Goal: Navigation & Orientation: Find specific page/section

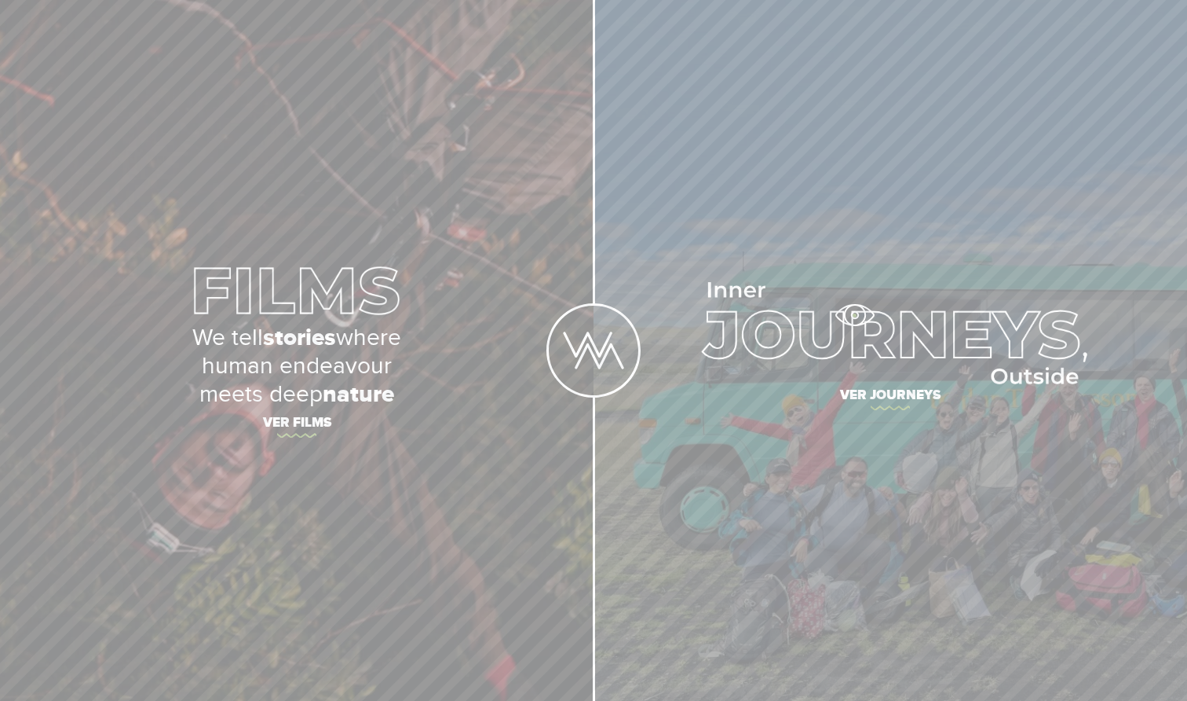
click at [854, 315] on img at bounding box center [890, 333] width 393 height 102
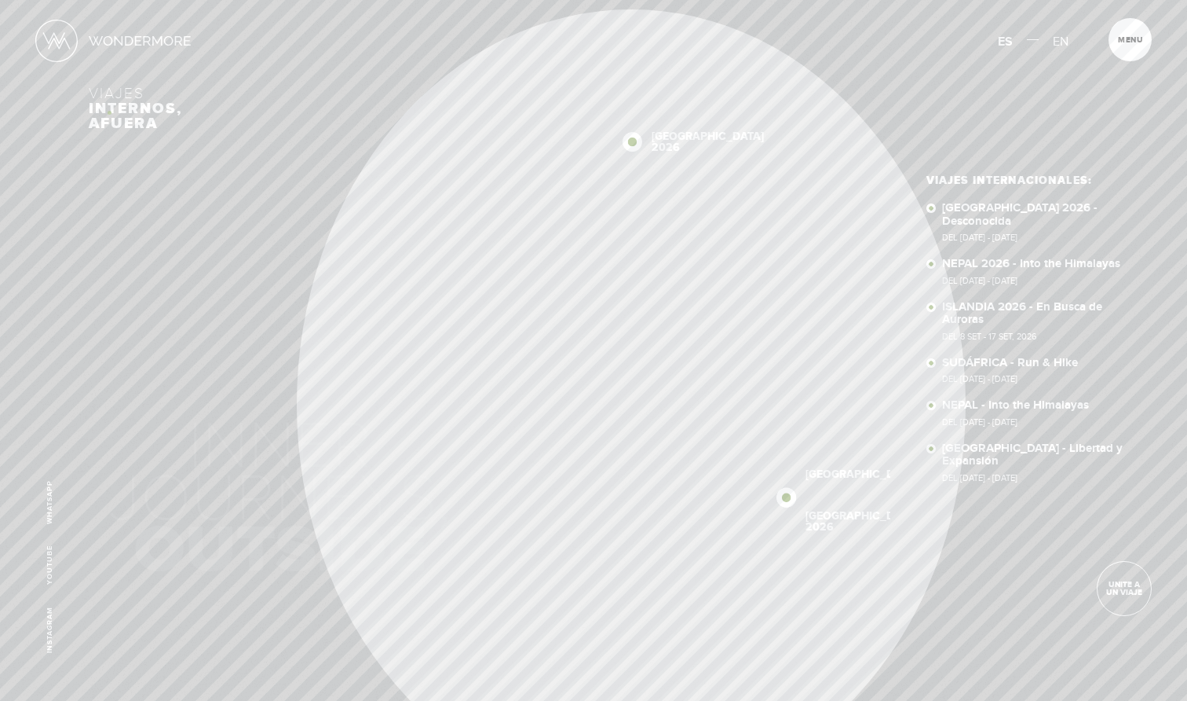
click at [109, 112] on h3 "Viajes internos, afuera" at bounding box center [593, 108] width 1009 height 45
click at [590, 661] on span at bounding box center [593, 659] width 27 height 27
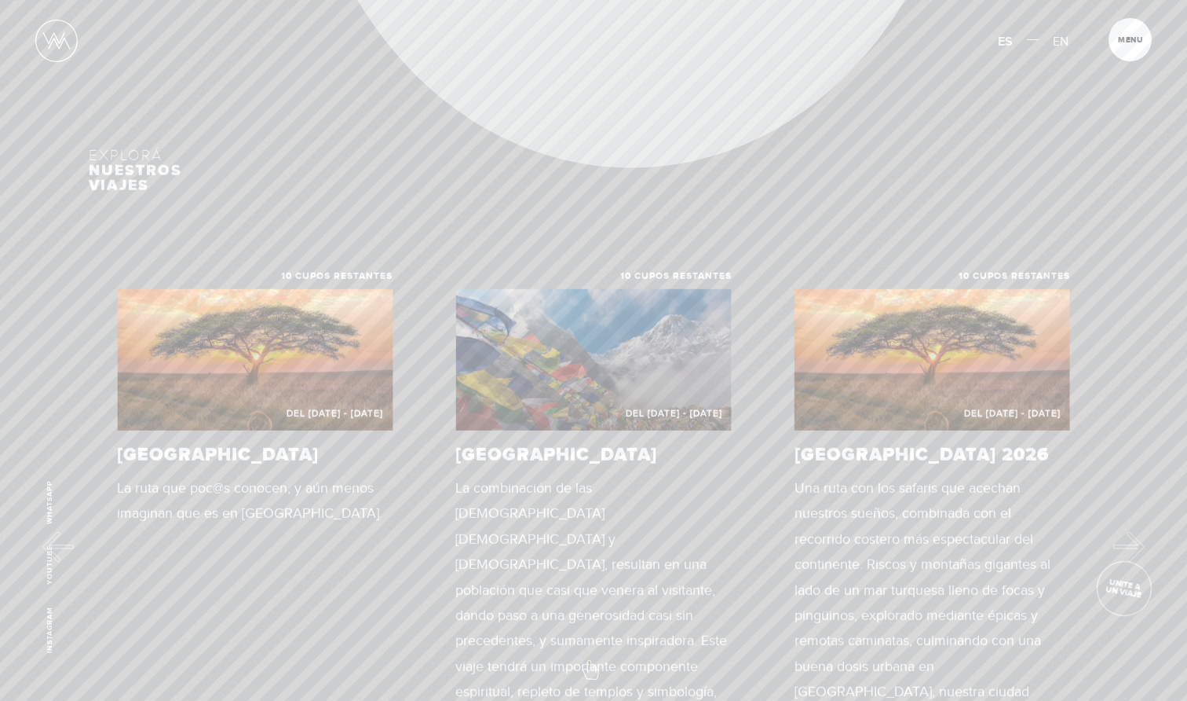
scroll to position [756, 0]
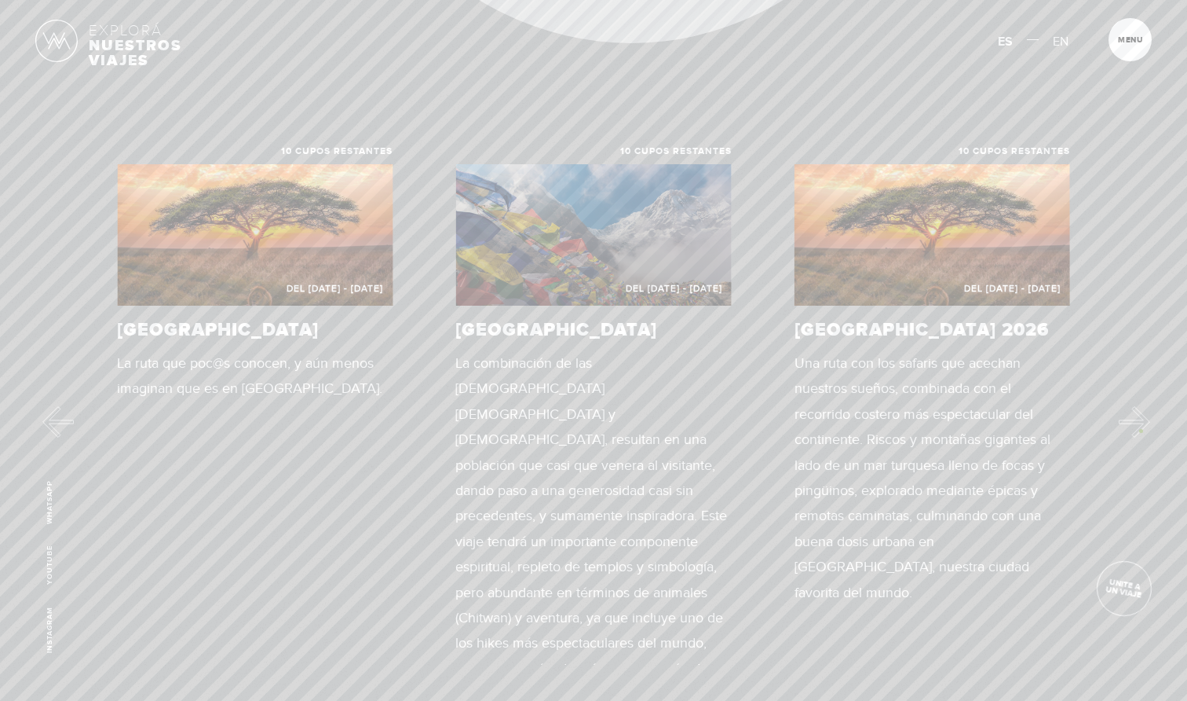
click at [1141, 430] on button "Next" at bounding box center [1134, 421] width 31 height 31
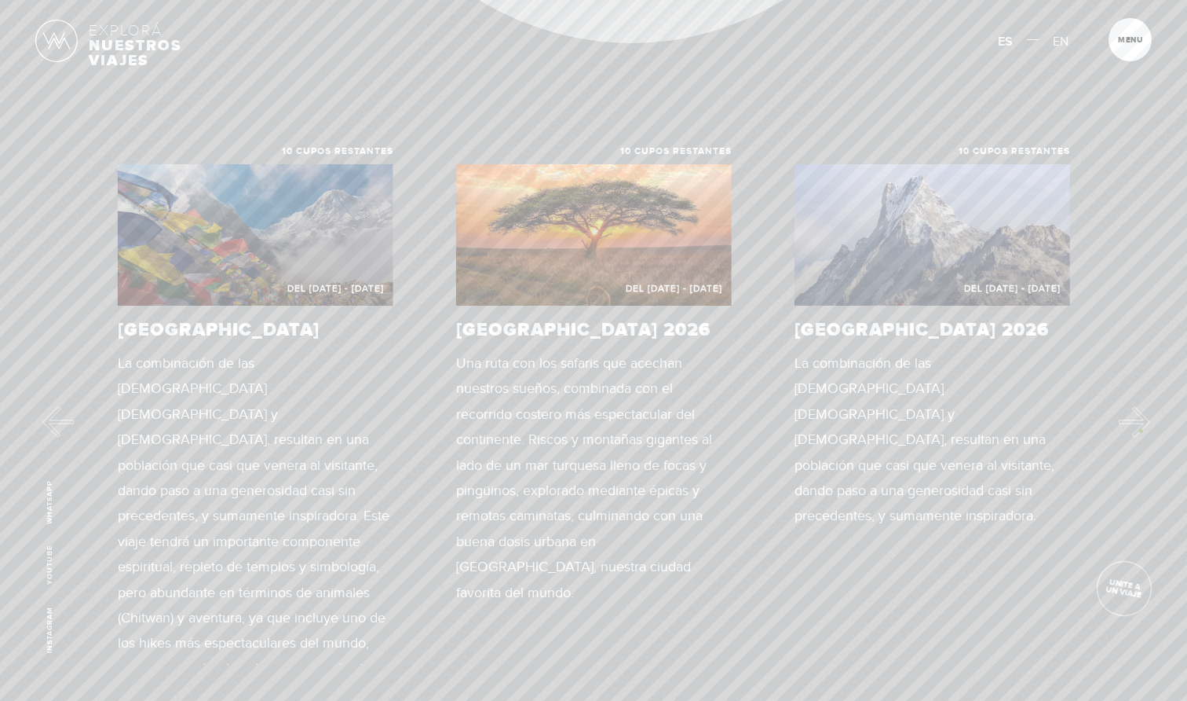
click at [1141, 430] on button "Next" at bounding box center [1134, 421] width 31 height 31
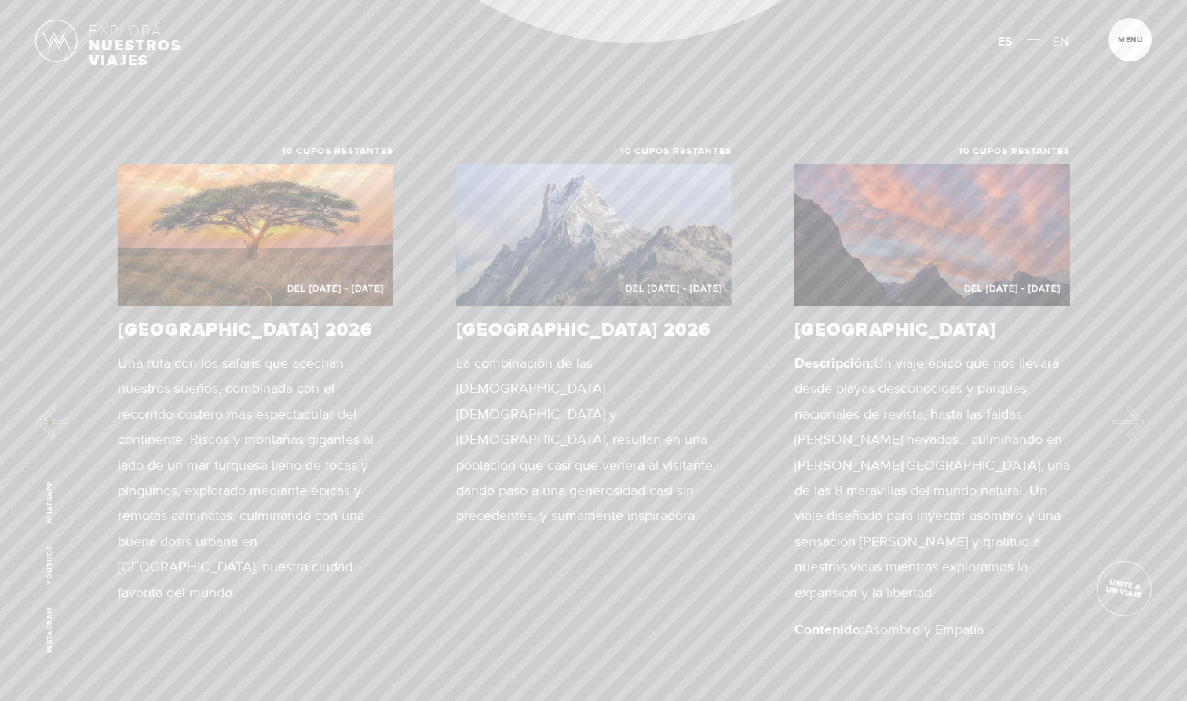
click at [50, 421] on button "Previous" at bounding box center [52, 421] width 31 height 31
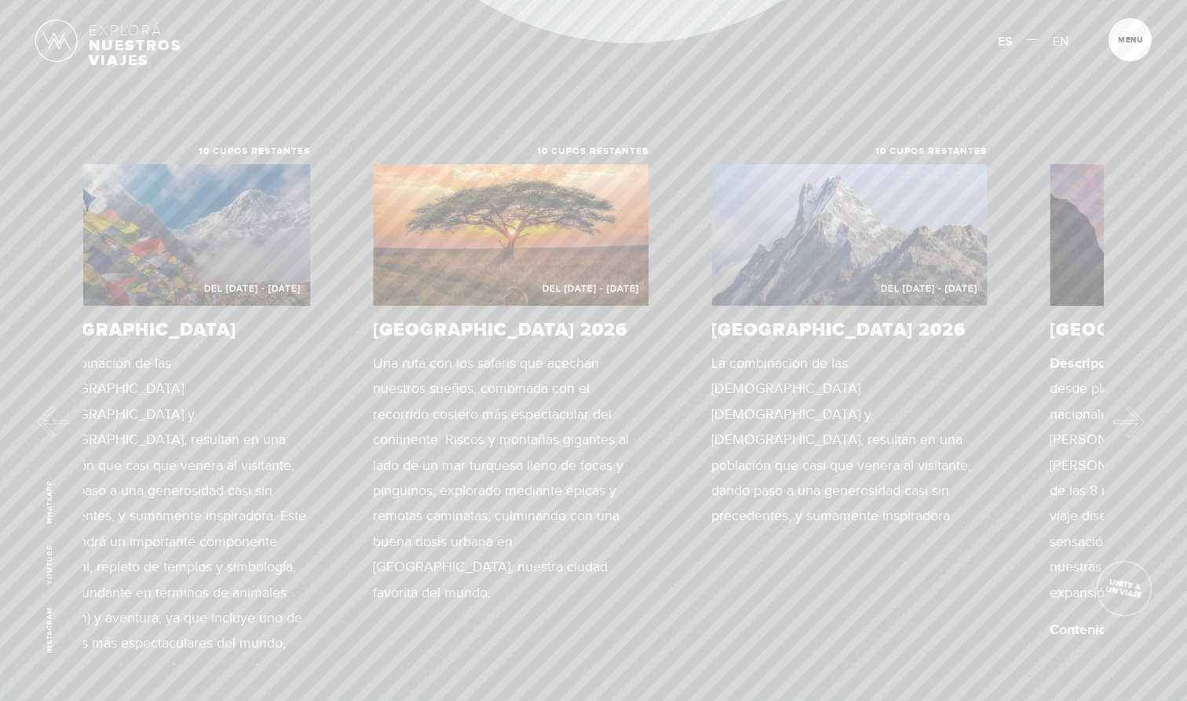
click at [50, 421] on button "Previous" at bounding box center [52, 421] width 31 height 31
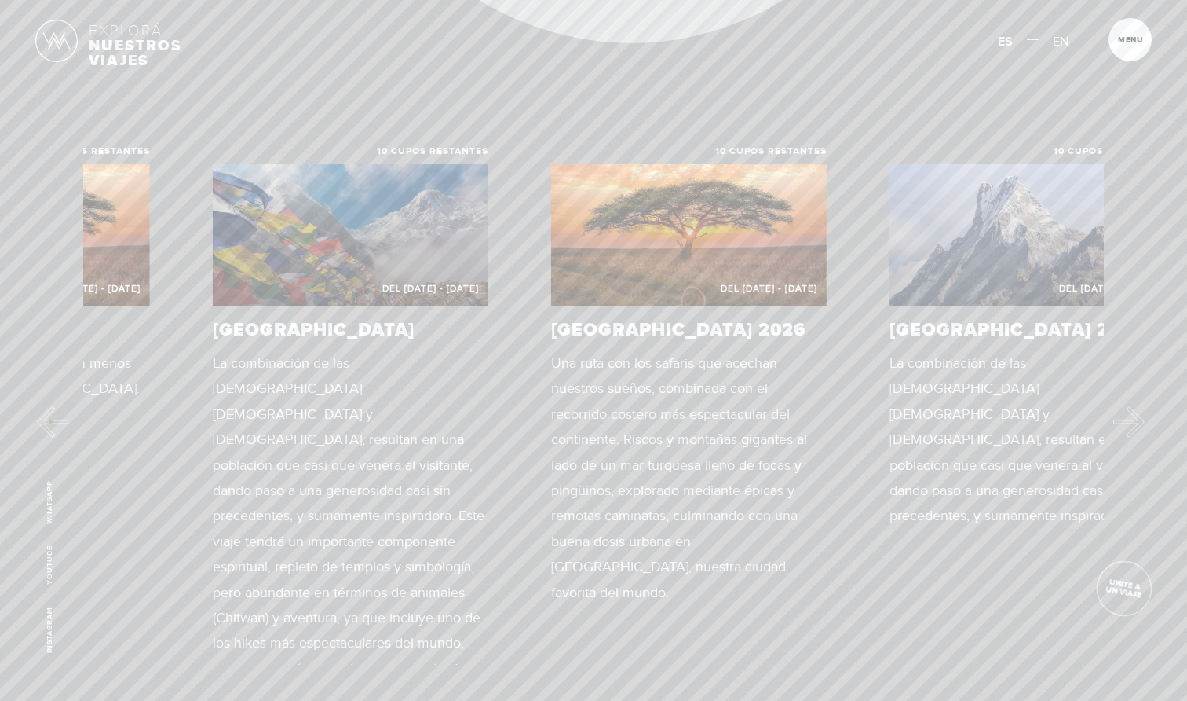
click at [50, 421] on button "Previous" at bounding box center [52, 421] width 31 height 31
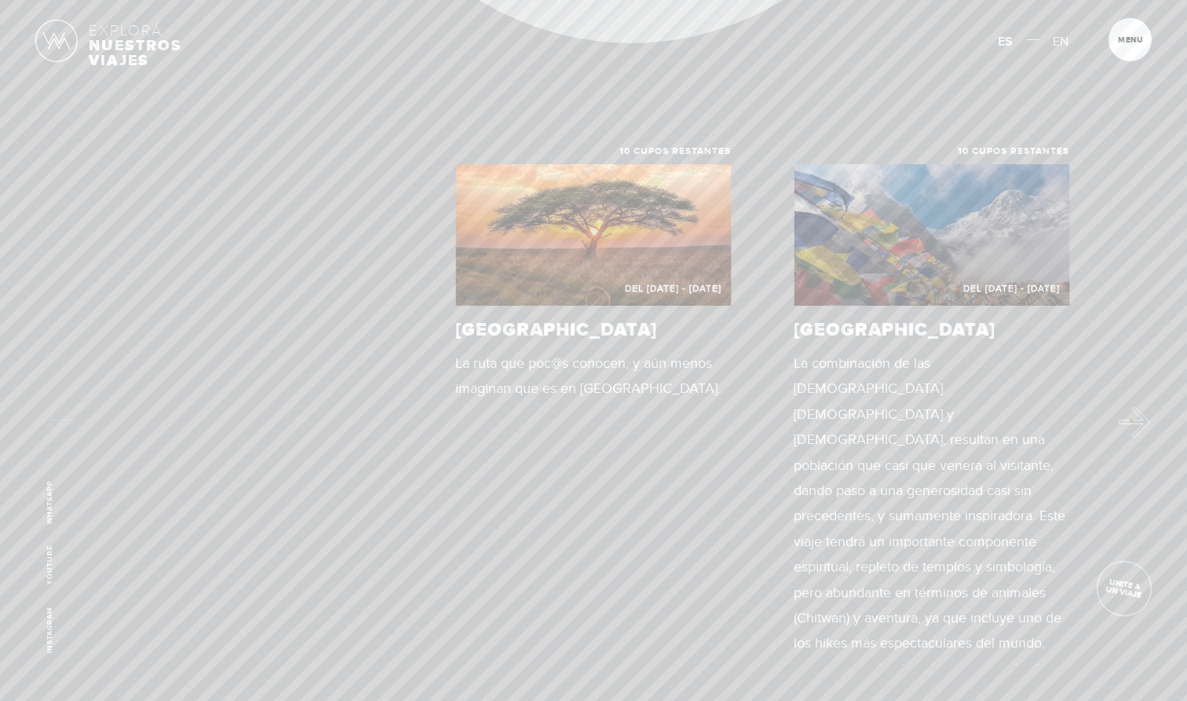
click at [1132, 420] on button "Next" at bounding box center [1134, 421] width 31 height 31
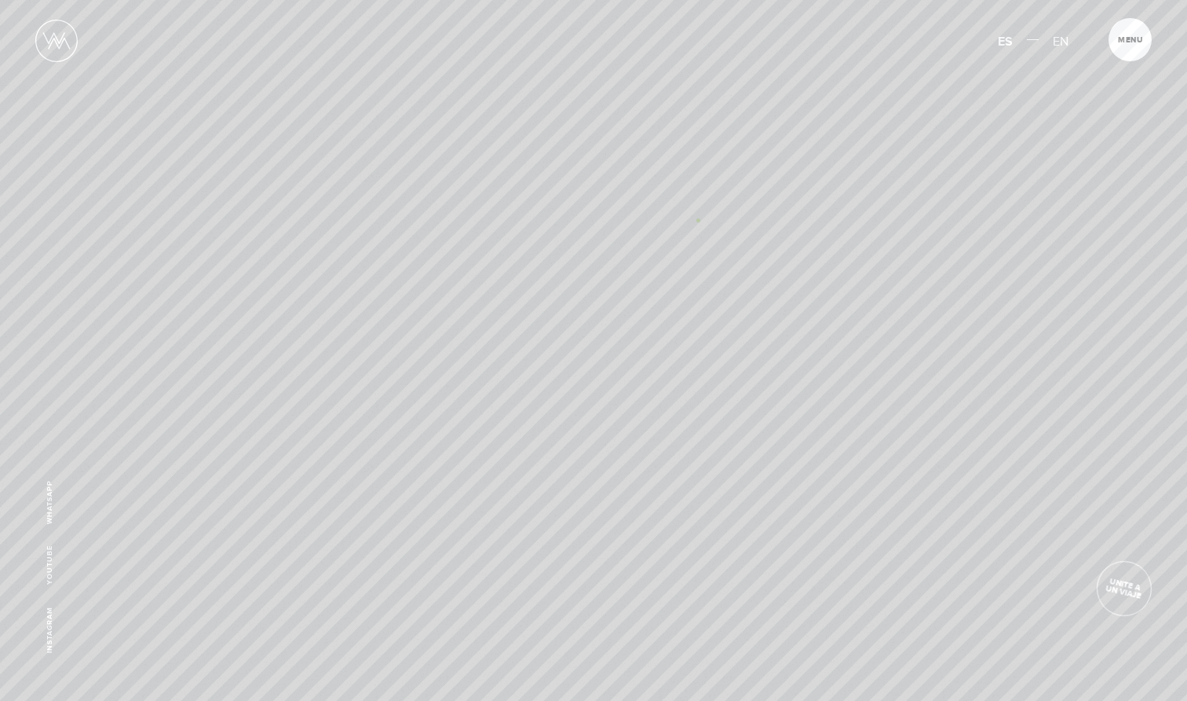
scroll to position [947, 0]
